Goal: Task Accomplishment & Management: Use online tool/utility

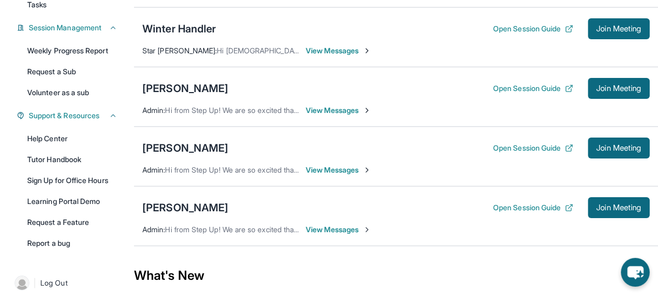
scroll to position [145, 0]
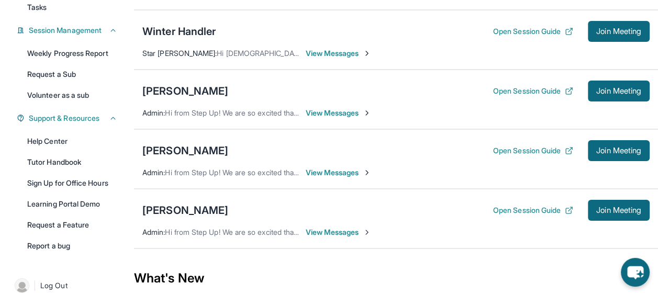
click at [537, 207] on button "Open Session Guide" at bounding box center [533, 210] width 80 height 10
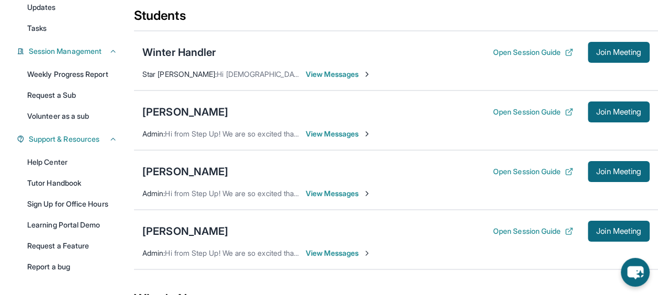
scroll to position [124, 0]
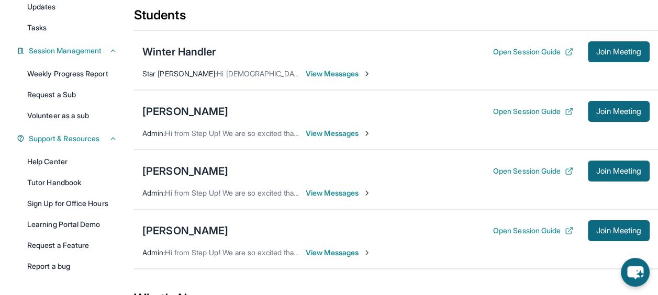
click at [625, 228] on span "Join Meeting" at bounding box center [618, 231] width 45 height 6
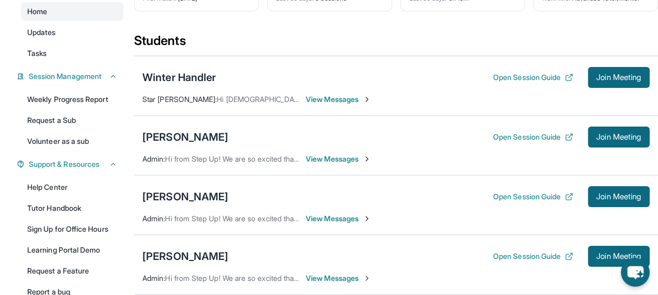
scroll to position [91, 0]
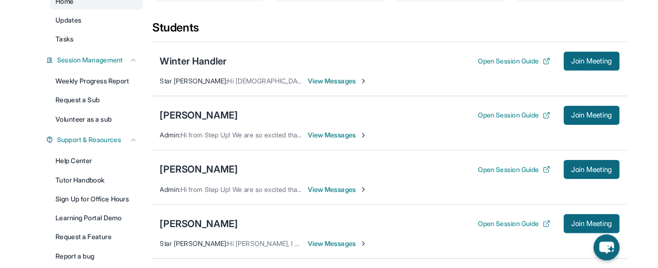
scroll to position [115, 0]
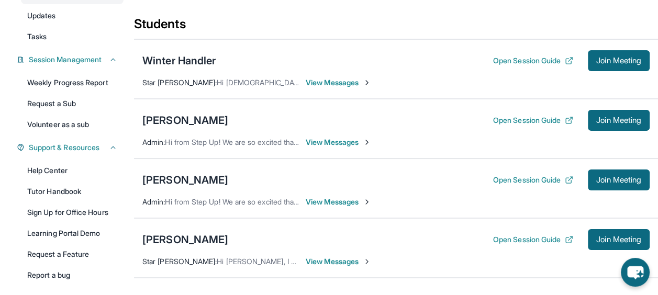
click at [520, 182] on button "Open Session Guide" at bounding box center [533, 180] width 80 height 10
click at [607, 184] on button "Join Meeting" at bounding box center [619, 180] width 62 height 21
